Goal: Task Accomplishment & Management: Use online tool/utility

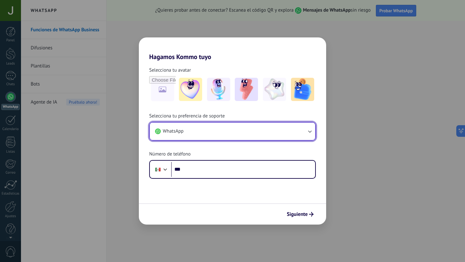
click at [275, 129] on button "WhatsApp" at bounding box center [232, 131] width 165 height 17
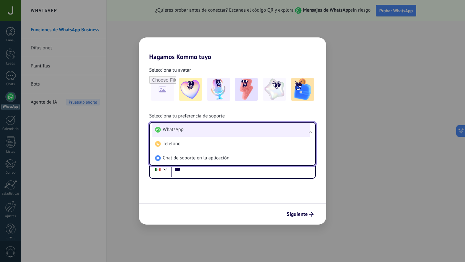
click at [275, 129] on li "WhatsApp" at bounding box center [231, 130] width 158 height 14
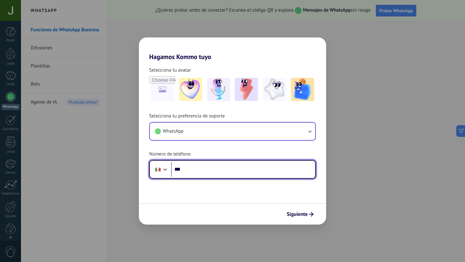
click at [223, 175] on input "***" at bounding box center [243, 169] width 144 height 15
type input "**********"
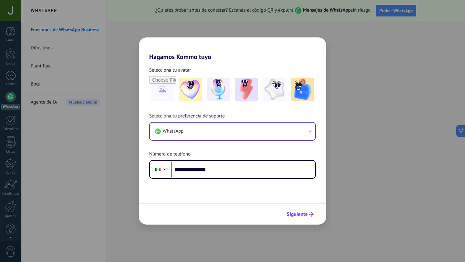
click at [308, 216] on span "Siguiente" at bounding box center [300, 214] width 27 height 5
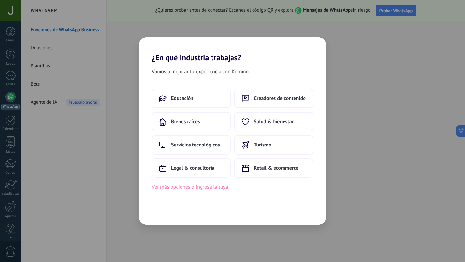
click at [201, 188] on button "Ver más opciones o ingresa la tuya" at bounding box center [190, 187] width 76 height 8
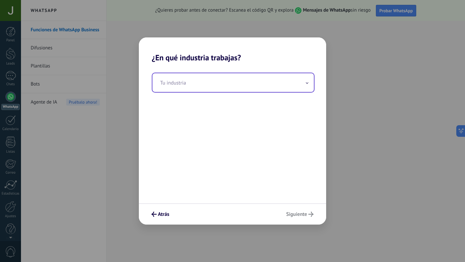
click at [235, 88] on input "text" at bounding box center [233, 82] width 162 height 19
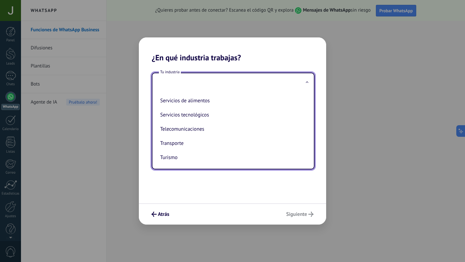
scroll to position [177, 0]
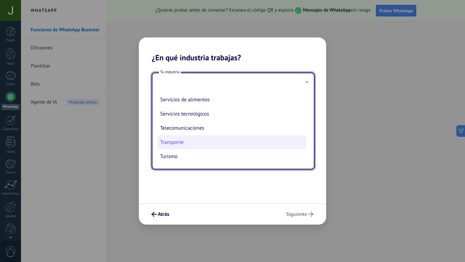
click at [222, 141] on li "Transporte" at bounding box center [232, 142] width 149 height 14
type input "**********"
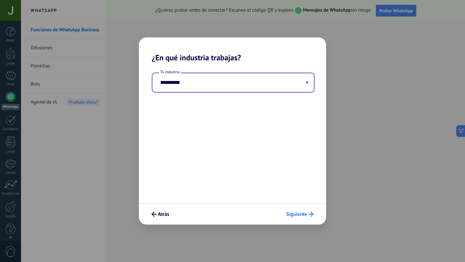
click at [305, 212] on span "Siguiente" at bounding box center [296, 214] width 21 height 5
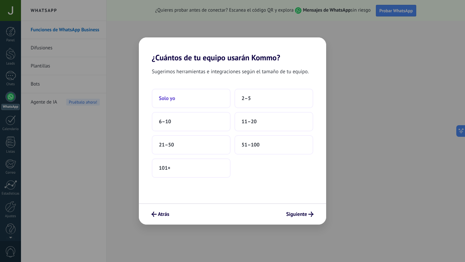
click at [202, 101] on button "Solo yo" at bounding box center [191, 98] width 79 height 19
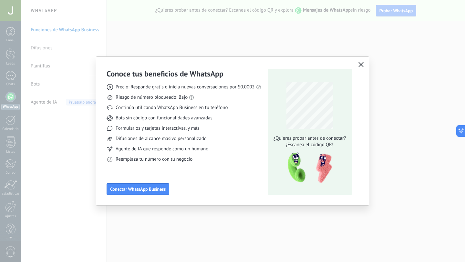
click at [360, 63] on icon "button" at bounding box center [361, 64] width 5 height 5
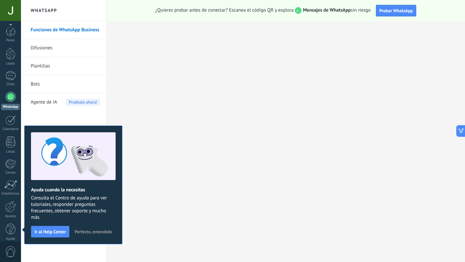
scroll to position [6, 0]
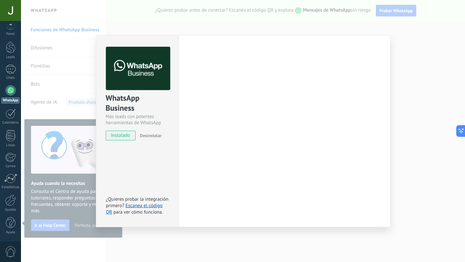
click at [401, 90] on div "WhatsApp Business Más leads con potentes herramientas de WhatsApp instalado Des…" at bounding box center [243, 131] width 444 height 262
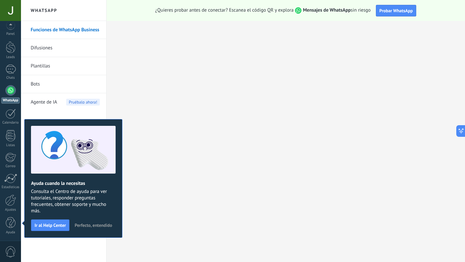
click at [104, 225] on span "Perfecto, entendido" at bounding box center [93, 225] width 37 height 5
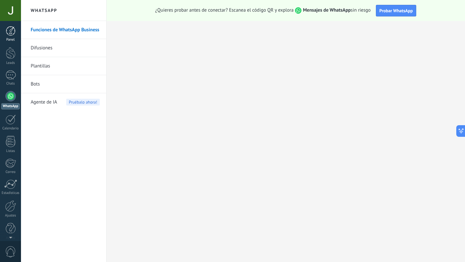
scroll to position [0, 0]
click at [11, 33] on div at bounding box center [11, 32] width 10 height 10
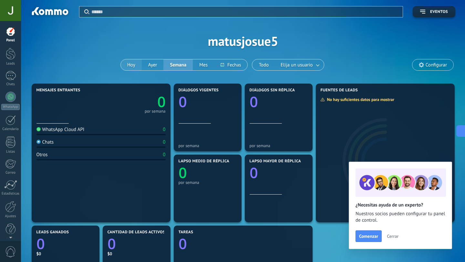
click at [130, 63] on button "Hoy" at bounding box center [131, 64] width 21 height 11
click at [376, 235] on span "Comenzar" at bounding box center [368, 236] width 19 height 5
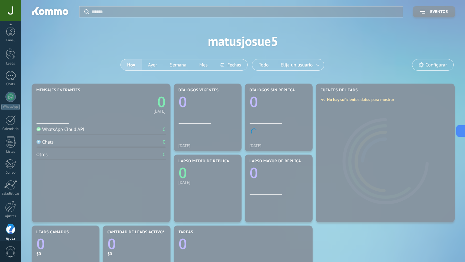
scroll to position [6, 0]
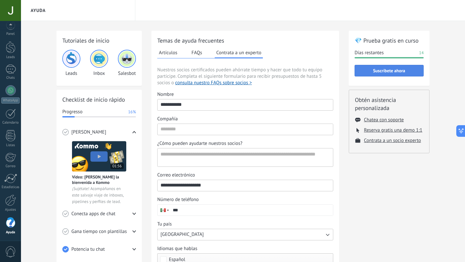
click at [387, 73] on span "Suscríbete ahora" at bounding box center [389, 70] width 32 height 5
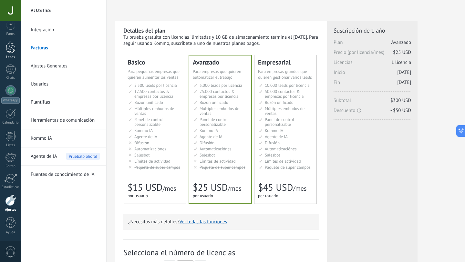
scroll to position [5, 0]
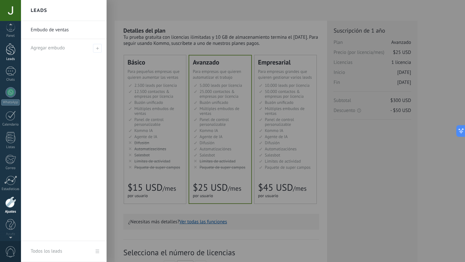
click at [10, 52] on div at bounding box center [11, 49] width 10 height 12
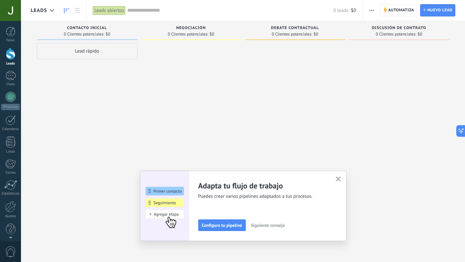
click at [339, 178] on icon "button" at bounding box center [338, 179] width 5 height 5
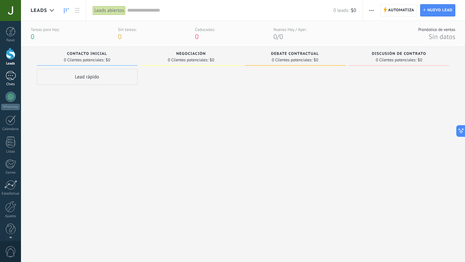
click at [11, 75] on div at bounding box center [10, 75] width 10 height 9
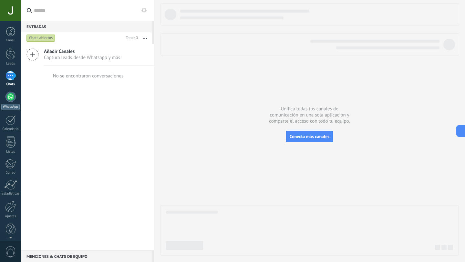
click at [10, 98] on div at bounding box center [10, 97] width 10 height 10
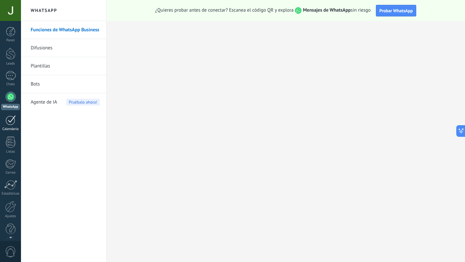
click at [10, 119] on div at bounding box center [10, 120] width 10 height 10
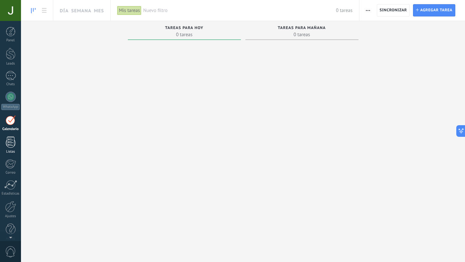
click at [10, 145] on div at bounding box center [11, 142] width 10 height 11
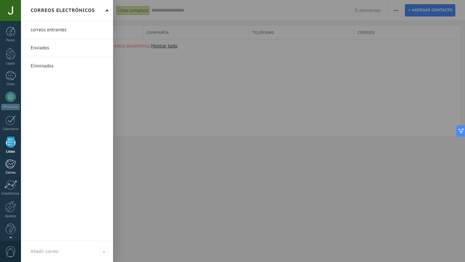
scroll to position [6, 0]
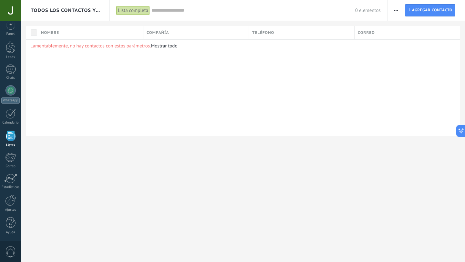
click at [8, 194] on div "Panel Leads Chats WhatsApp Clientes" at bounding box center [10, 130] width 21 height 221
click at [9, 199] on div at bounding box center [10, 200] width 11 height 11
